Goal: Transaction & Acquisition: Purchase product/service

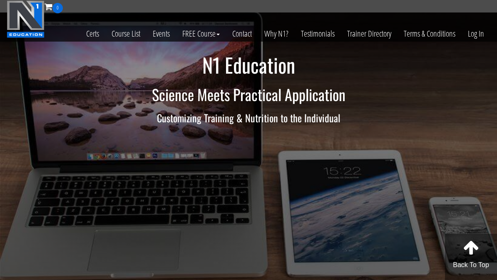
click at [87, 35] on link "Certs" at bounding box center [92, 33] width 25 height 41
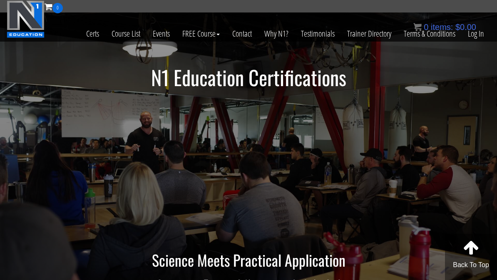
click at [122, 30] on link "Course List" at bounding box center [125, 33] width 41 height 41
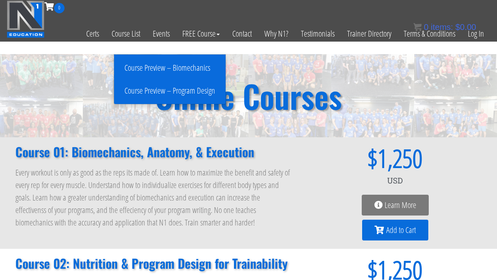
click at [148, 88] on link "Course Preview – Program Design" at bounding box center [169, 91] width 107 height 15
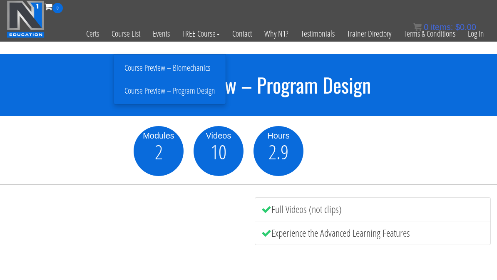
click at [178, 65] on link "Course Preview – Biomechanics" at bounding box center [169, 68] width 107 height 15
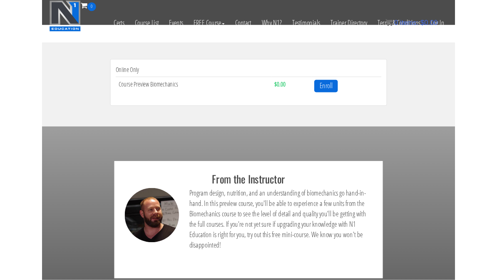
scroll to position [257, 0]
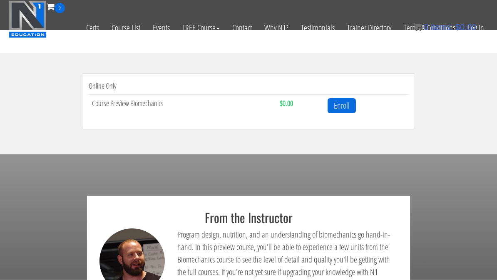
click at [340, 103] on link "Enroll" at bounding box center [342, 105] width 28 height 15
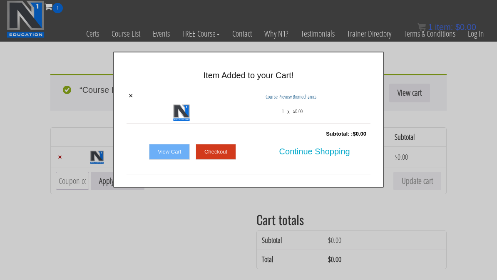
click at [216, 152] on link "Checkout" at bounding box center [216, 152] width 40 height 16
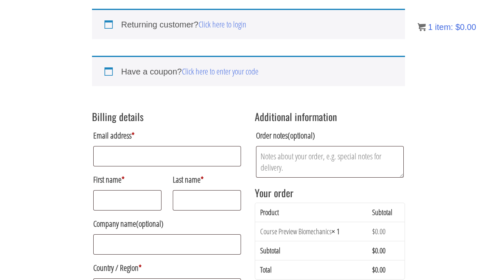
scroll to position [65, 0]
click at [106, 154] on input "Email address *" at bounding box center [167, 157] width 148 height 20
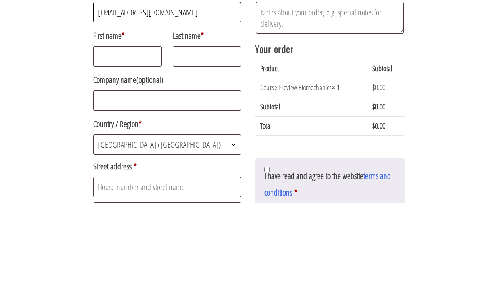
type input "nwcorebalance@gmail.com"
click at [106, 137] on input "First name *" at bounding box center [127, 147] width 68 height 20
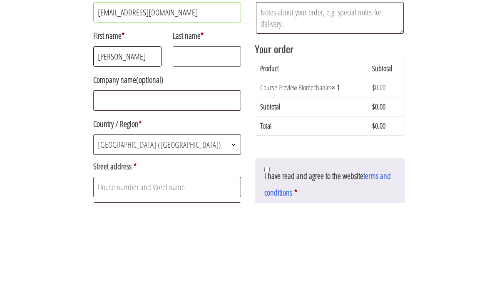
type input "Shelley"
click at [190, 137] on input "Last name *" at bounding box center [207, 147] width 68 height 20
type input "Ballestrazze"
click at [110, 181] on input "Company name (optional)" at bounding box center [167, 191] width 148 height 20
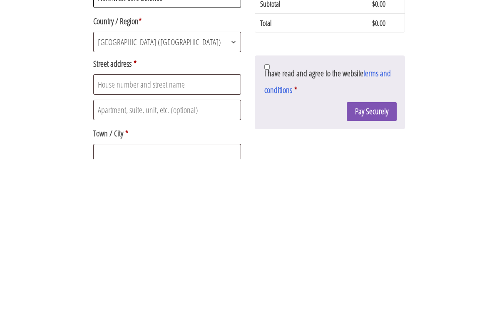
scroll to position [102, 0]
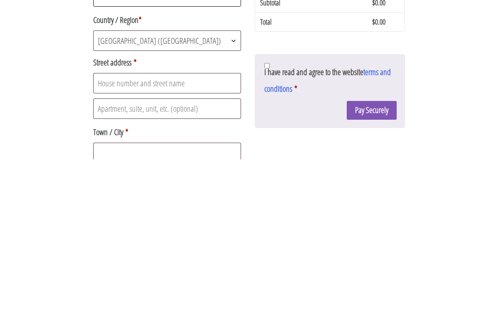
type input "Northwest Core Balance"
click at [148, 230] on input "Street address *" at bounding box center [167, 240] width 148 height 20
type input "19398 SW MOHAVE COURT"
type input "Tualatin"
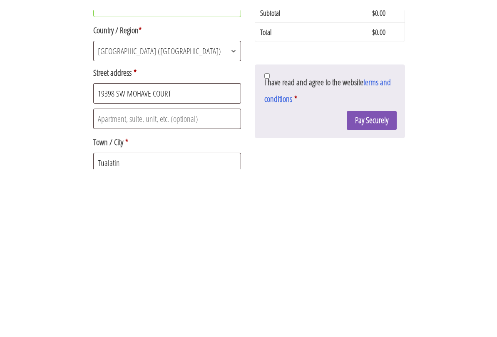
scroll to position [260, 0]
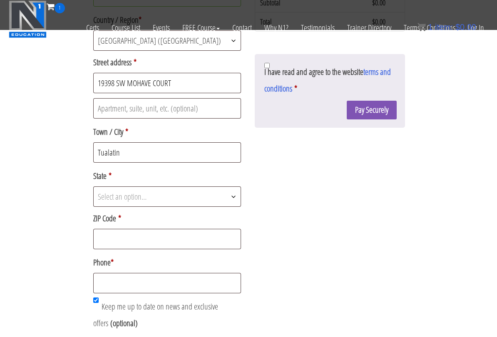
select select "OR"
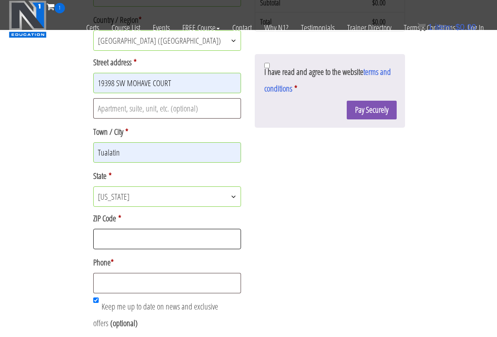
type input "97062"
type input "15039221104"
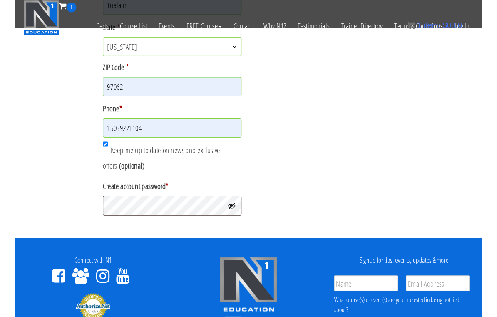
scroll to position [407, 0]
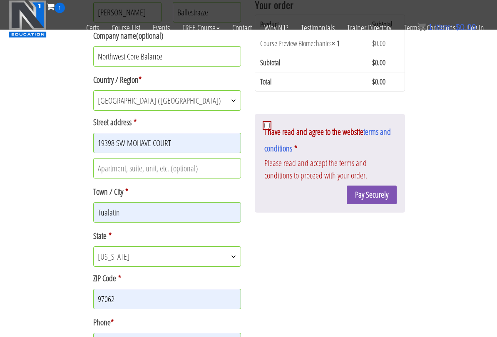
scroll to position [253, 0]
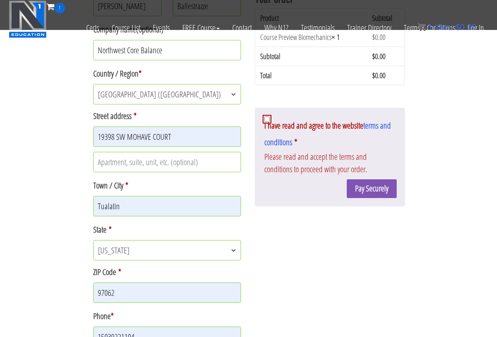
click at [262, 121] on div "Latest Revision: March 10th, 2023 Non Disclosure Agreement – The Plain and Simp…" at bounding box center [330, 157] width 150 height 99
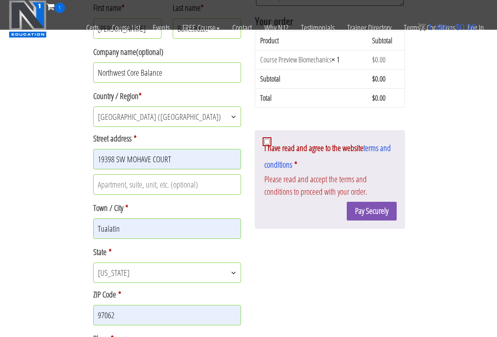
scroll to position [230, 0]
click at [265, 144] on input "I have read and agree to the website terms and conditions *" at bounding box center [267, 141] width 5 height 5
checkbox input "true"
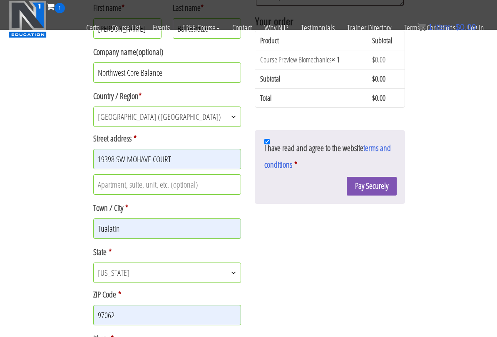
click at [382, 190] on button "Pay Securely" at bounding box center [372, 186] width 50 height 19
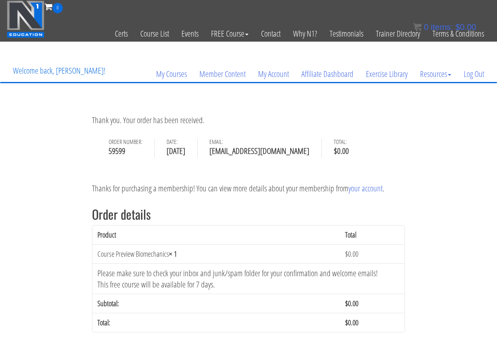
click at [172, 73] on link "My Courses" at bounding box center [171, 74] width 43 height 40
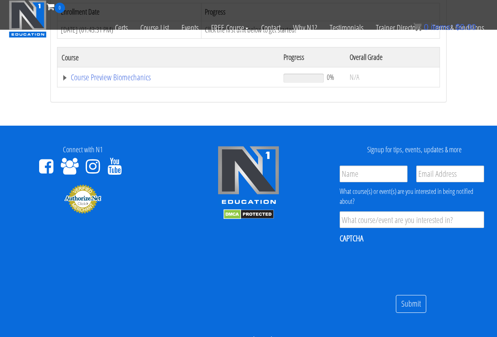
scroll to position [159, 0]
click at [119, 74] on link "Course Preview Biomechanics" at bounding box center [169, 77] width 214 height 8
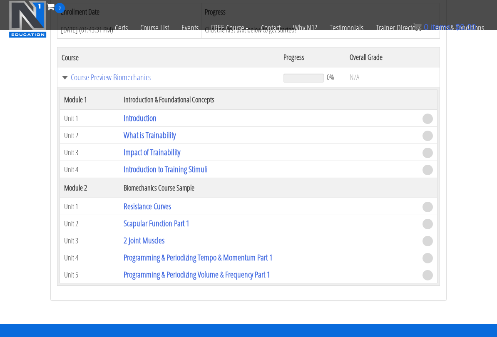
click at [144, 122] on link "Introduction" at bounding box center [140, 117] width 33 height 11
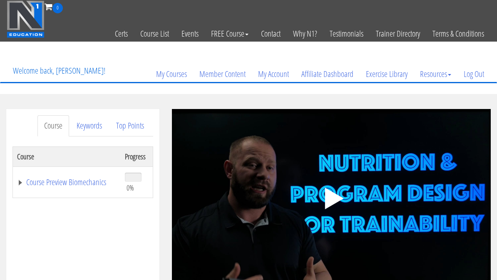
click at [332, 197] on polygon at bounding box center [334, 199] width 19 height 22
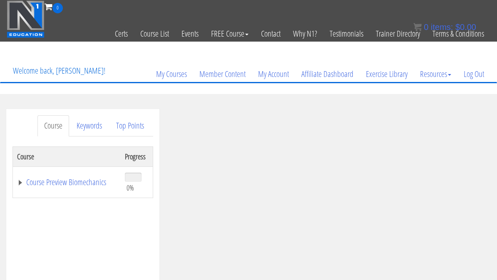
click at [320, 185] on icon ".fp-color-play{opacity:0.65;}.rect{fill:#fff;}" at bounding box center [331, 198] width 52 height 52
